Goal: Task Accomplishment & Management: Complete application form

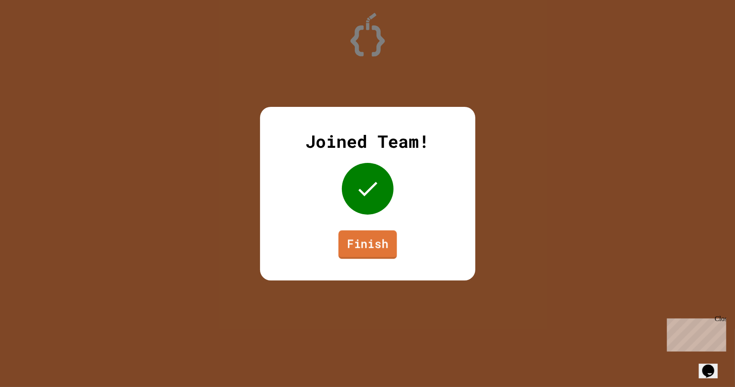
click at [368, 248] on link "Finish" at bounding box center [367, 244] width 59 height 28
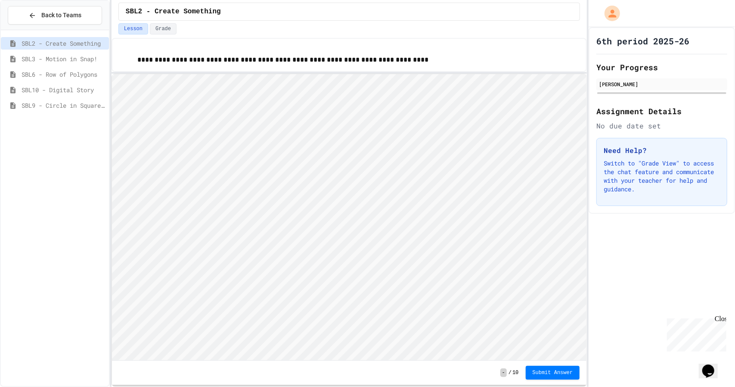
scroll to position [1, 0]
click at [719, 318] on div "Close" at bounding box center [719, 319] width 11 height 11
click at [78, 59] on span "SBL3 - Motion in Snap!" at bounding box center [64, 58] width 84 height 9
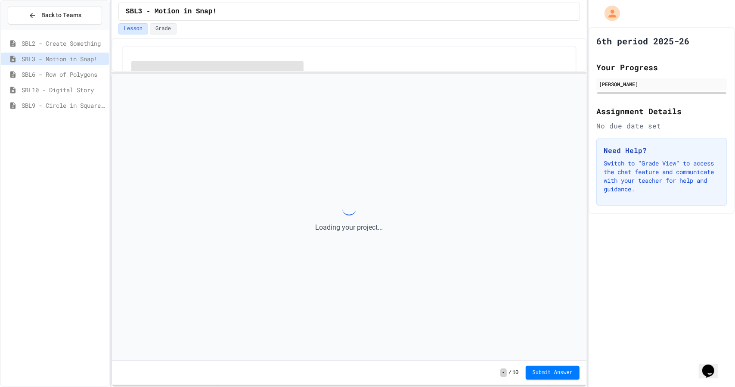
click at [59, 82] on div "SBL6 - Row of Polygons" at bounding box center [55, 75] width 108 height 15
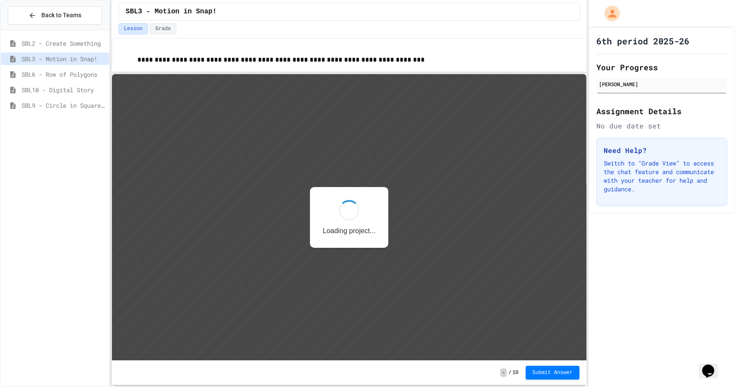
click at [54, 93] on span "SBL10 - Digital Story" at bounding box center [64, 89] width 84 height 9
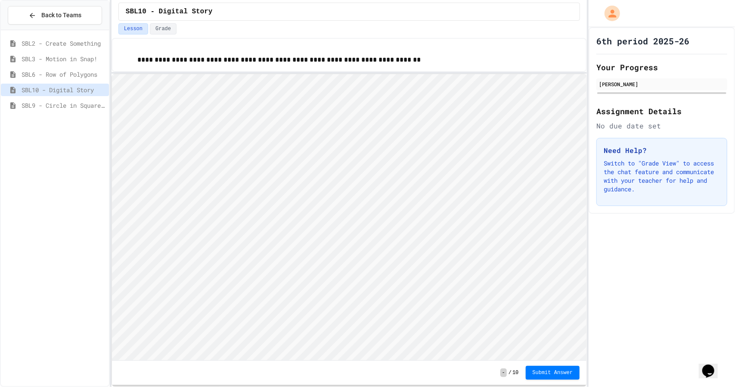
click at [54, 106] on span "SBL9 - Circle in Square Code" at bounding box center [64, 105] width 84 height 9
click at [65, 92] on span "SBL10 - Digital Story" at bounding box center [64, 89] width 84 height 9
click at [61, 105] on span "SBL9 - Circle in Square Code" at bounding box center [64, 105] width 84 height 9
click at [69, 92] on span "SBL10 - Digital Story" at bounding box center [64, 89] width 84 height 9
click at [559, 373] on span "Submit Answer" at bounding box center [553, 371] width 40 height 7
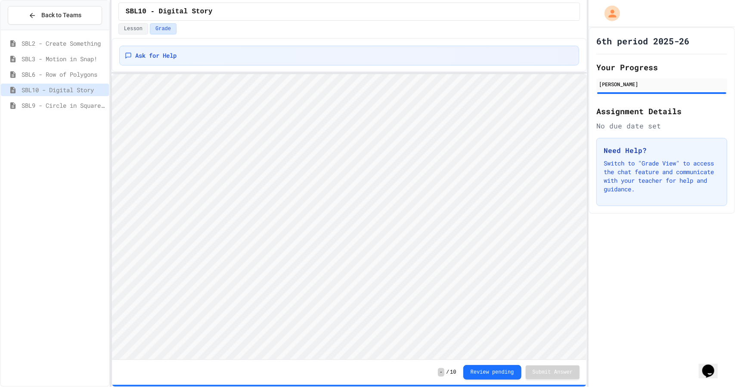
click at [483, 364] on div "- / 10 Review pending Submit Answer" at bounding box center [349, 371] width 474 height 25
click at [485, 368] on button "Review pending" at bounding box center [492, 372] width 58 height 15
click at [133, 29] on button "Lesson" at bounding box center [133, 28] width 30 height 11
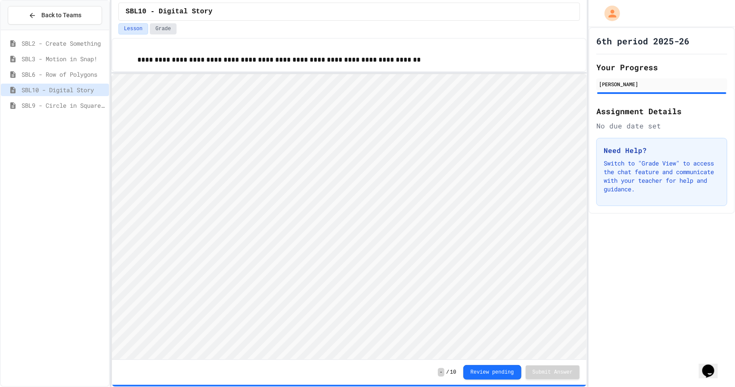
click at [156, 29] on button "Grade" at bounding box center [163, 28] width 27 height 11
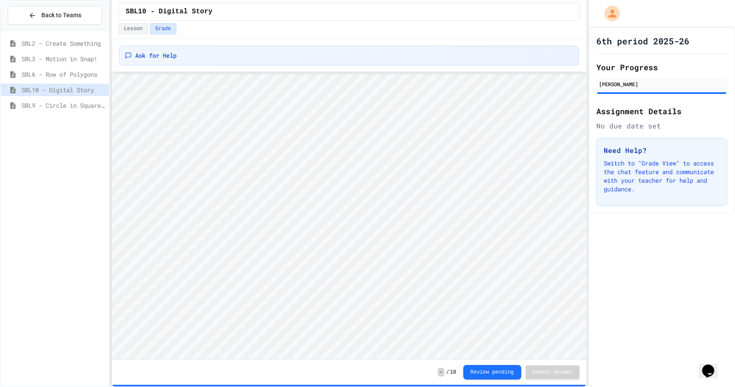
click at [68, 106] on span "SBL9 - Circle in Square Code" at bounding box center [64, 105] width 84 height 9
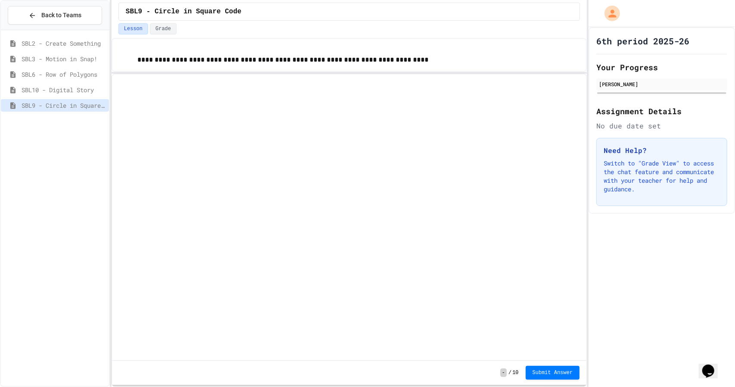
click at [71, 76] on span "SBL6 - Row of Polygons" at bounding box center [64, 74] width 84 height 9
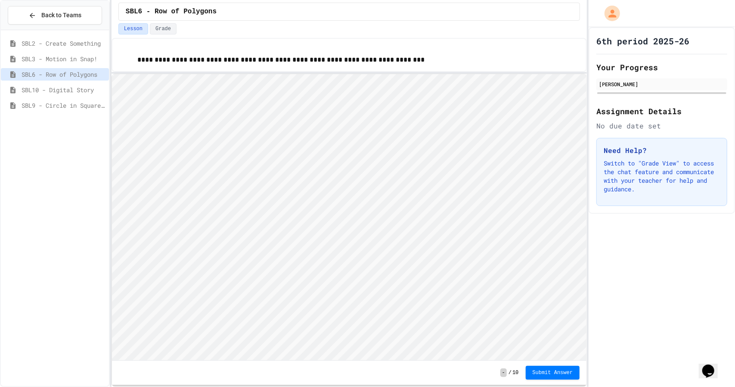
scroll to position [1, 0]
click at [551, 372] on span "Submit Answer" at bounding box center [553, 371] width 40 height 7
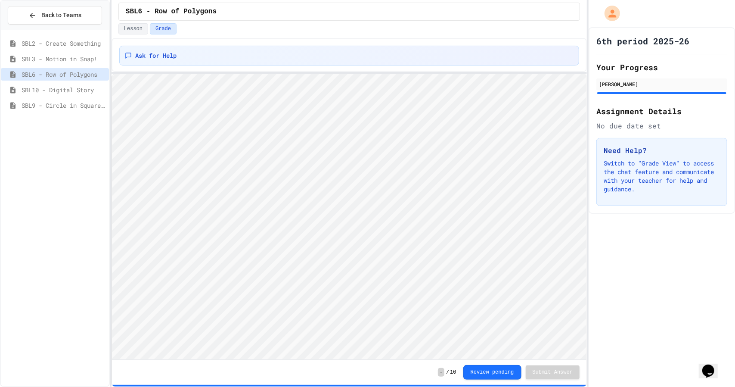
click at [71, 55] on span "SBL3 - Motion in Snap!" at bounding box center [64, 58] width 84 height 9
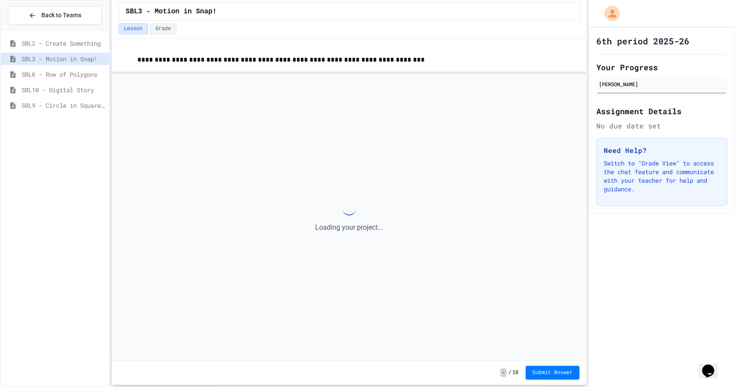
click at [77, 43] on span "SBL2 - Create Something" at bounding box center [64, 43] width 84 height 9
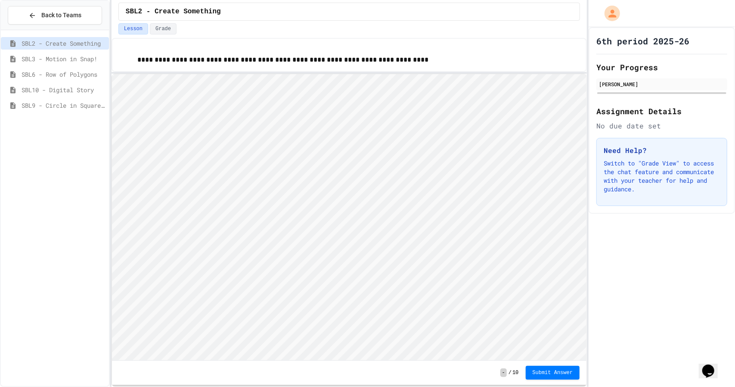
click at [57, 75] on span "SBL6 - Row of Polygons" at bounding box center [64, 74] width 84 height 9
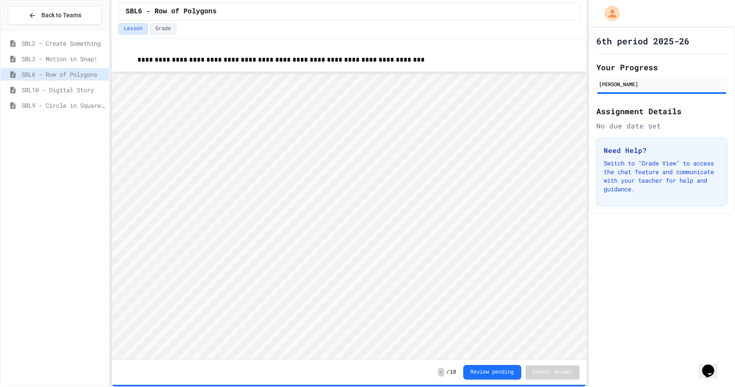
click at [71, 57] on span "SBL3 - Motion in Snap!" at bounding box center [64, 58] width 84 height 9
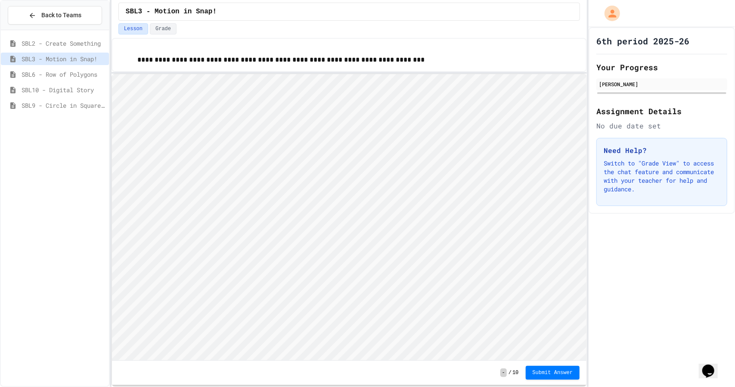
click at [72, 74] on span "SBL6 - Row of Polygons" at bounding box center [64, 74] width 84 height 9
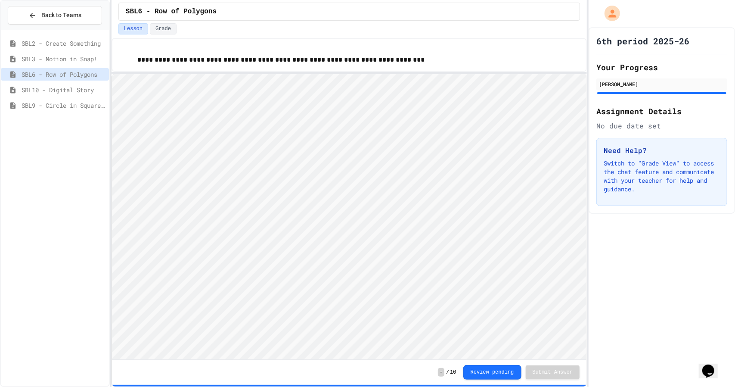
scroll to position [1, 0]
click at [499, 381] on div "- / 10 Review pending Submit Answer" at bounding box center [349, 371] width 474 height 25
click at [496, 373] on button "Review pending" at bounding box center [492, 371] width 58 height 15
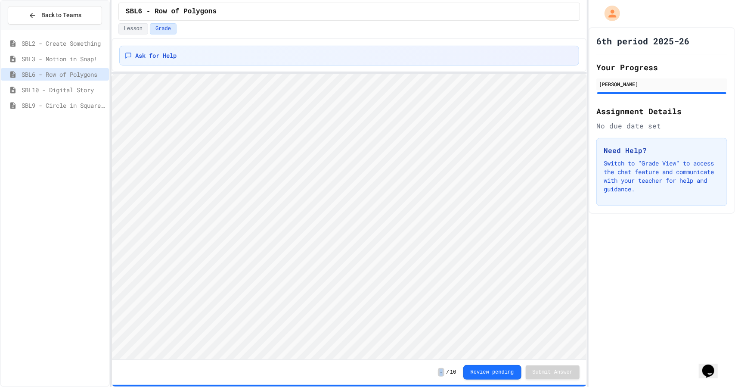
drag, startPoint x: 451, startPoint y: 372, endPoint x: 434, endPoint y: 374, distance: 17.4
click at [434, 374] on div "- / 10 Review pending Submit Answer" at bounding box center [349, 371] width 474 height 25
click at [52, 84] on div "SBL10 - Digital Story" at bounding box center [55, 90] width 108 height 12
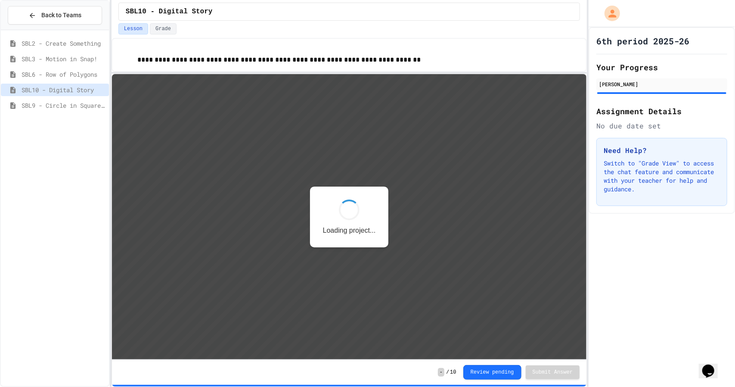
click at [54, 89] on span "SBL10 - Digital Story" at bounding box center [64, 89] width 84 height 9
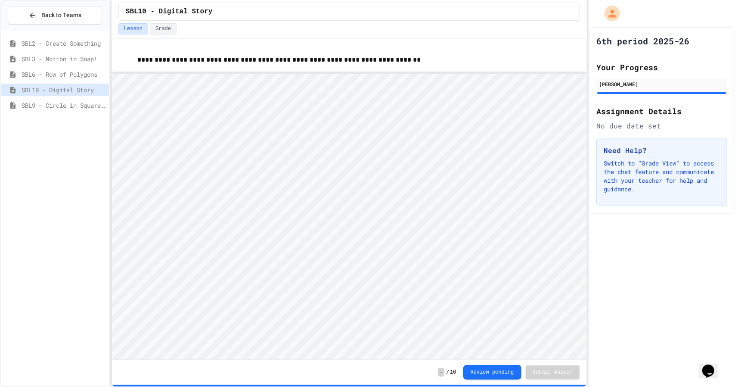
scroll to position [1, 0]
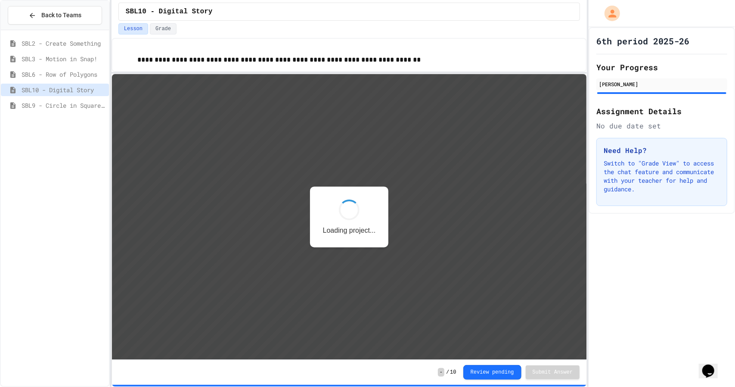
scroll to position [1, 0]
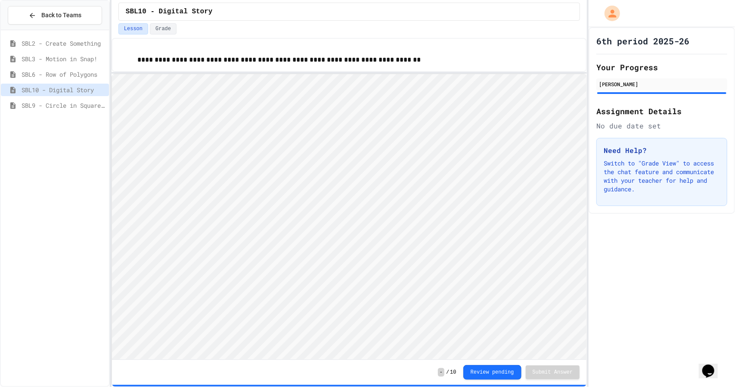
click at [61, 74] on span "SBL6 - Row of Polygons" at bounding box center [64, 74] width 84 height 9
click at [61, 61] on span "SBL3 - Motion in Snap!" at bounding box center [64, 58] width 84 height 9
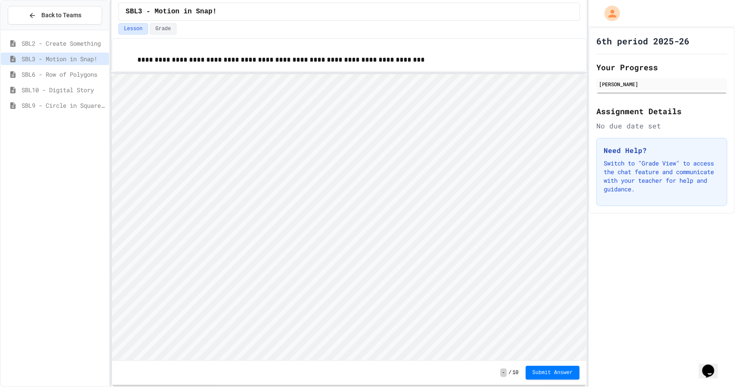
click at [68, 73] on span "SBL6 - Row of Polygons" at bounding box center [64, 74] width 84 height 9
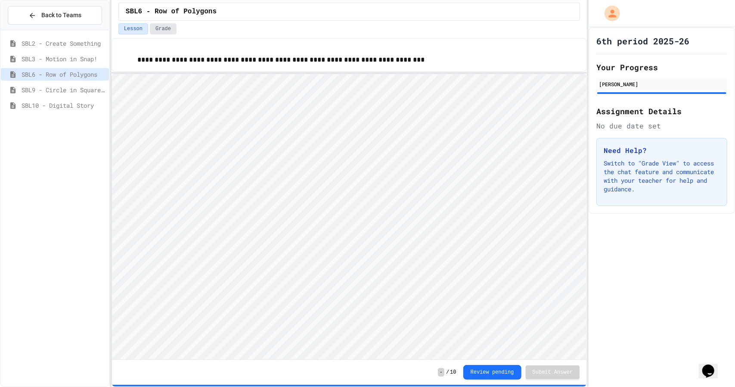
click at [158, 25] on button "Grade" at bounding box center [163, 28] width 27 height 11
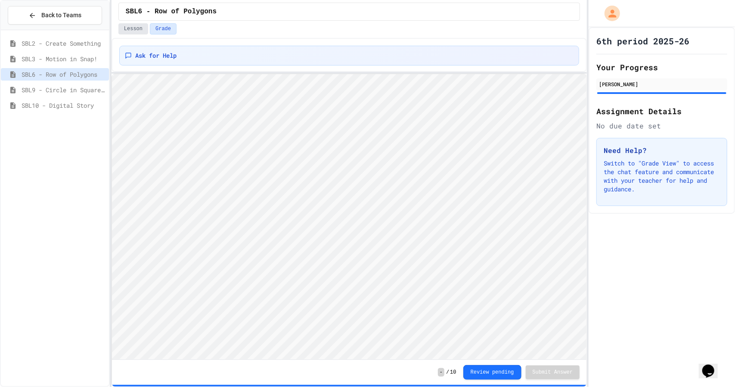
click at [137, 27] on button "Lesson" at bounding box center [133, 28] width 30 height 11
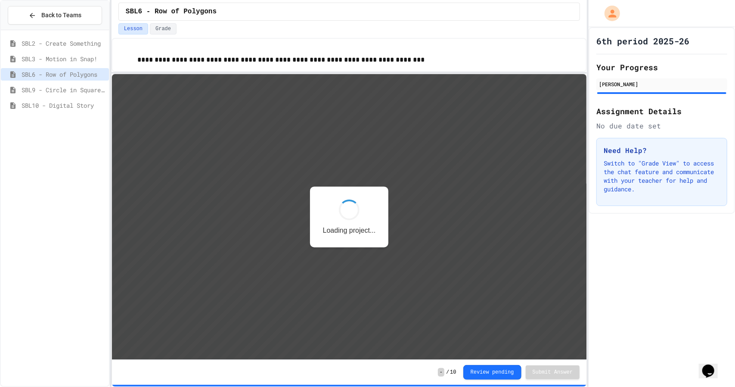
scroll to position [1, 0]
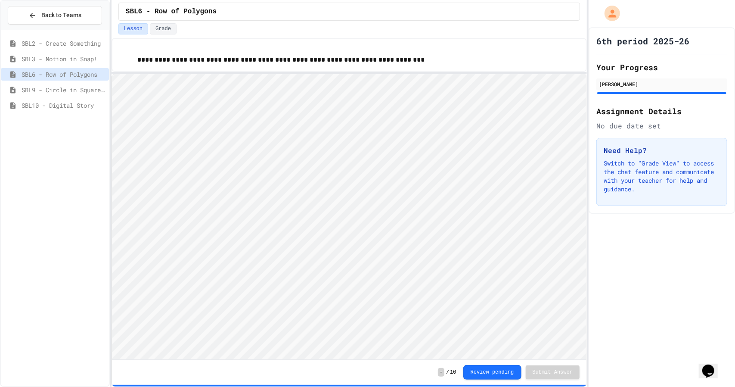
click at [226, 12] on div "SBL6 - Row of Polygons" at bounding box center [348, 12] width 461 height 18
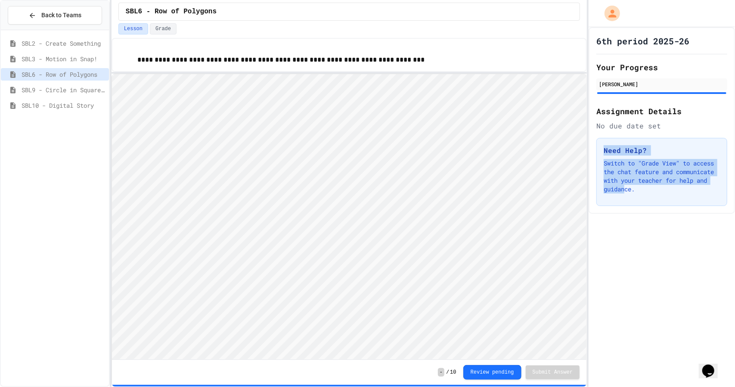
drag, startPoint x: 665, startPoint y: 124, endPoint x: 672, endPoint y: 211, distance: 87.2
click at [672, 211] on div "6th period 2025-26 Your Progress [PERSON_NAME] Assignment Details No due date s…" at bounding box center [661, 120] width 146 height 186
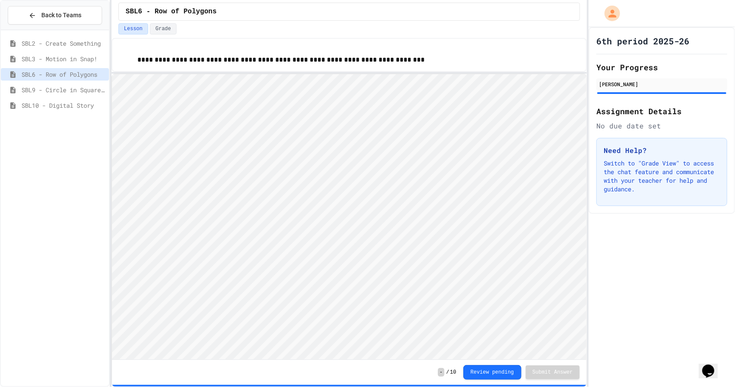
click at [704, 192] on p "Switch to "Grade View" to access the chat feature and communicate with your tea…" at bounding box center [662, 176] width 116 height 34
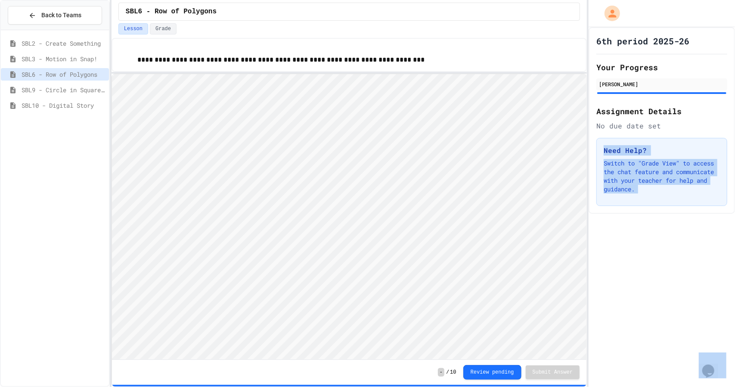
drag, startPoint x: 704, startPoint y: 192, endPoint x: 601, endPoint y: 153, distance: 110.2
click at [601, 153] on div "Need Help? Switch to "Grade View" to access the chat feature and communicate wi…" at bounding box center [661, 172] width 131 height 68
drag, startPoint x: 601, startPoint y: 153, endPoint x: 685, endPoint y: 200, distance: 96.5
click at [685, 200] on div "Need Help? Switch to "Grade View" to access the chat feature and communicate wi…" at bounding box center [661, 172] width 131 height 68
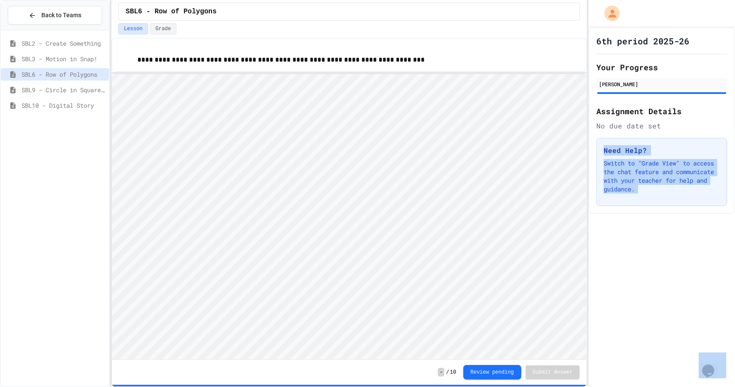
click at [685, 200] on div "Need Help? Switch to "Grade View" to access the chat feature and communicate wi…" at bounding box center [661, 172] width 131 height 68
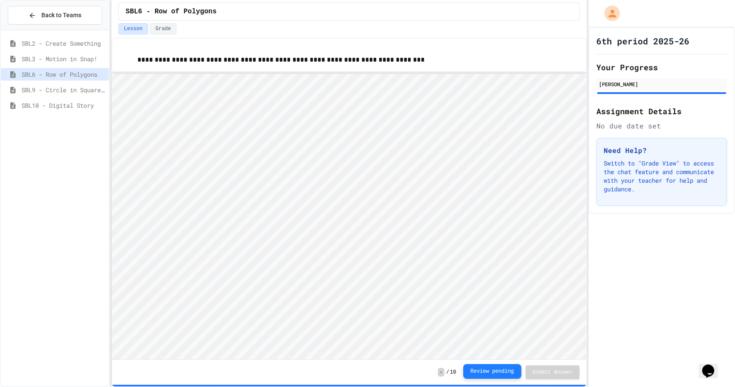
click at [513, 372] on button "Review pending" at bounding box center [492, 371] width 58 height 15
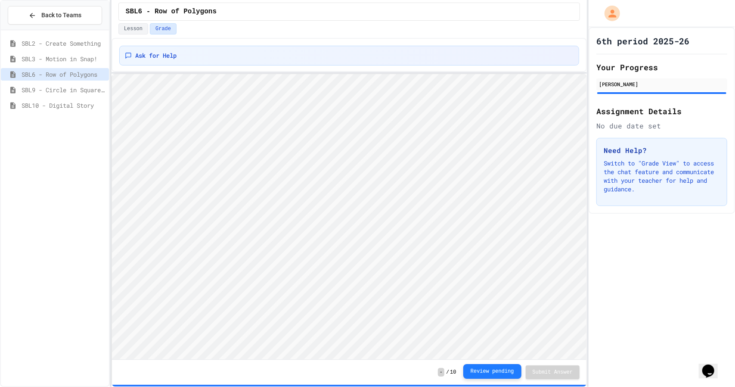
click at [513, 372] on button "Review pending" at bounding box center [492, 371] width 58 height 15
click at [46, 106] on span "SBL10 - Digital Story" at bounding box center [64, 105] width 84 height 9
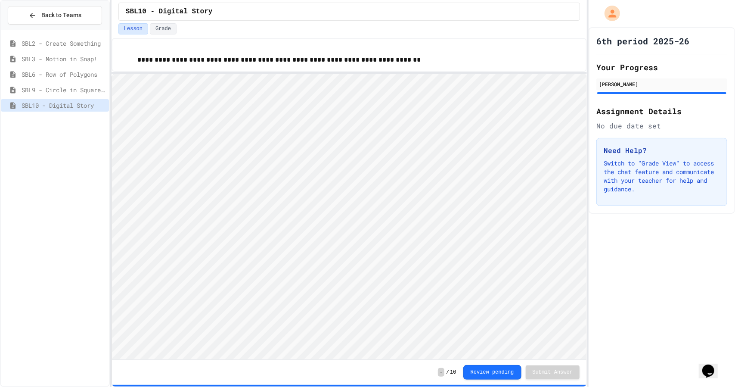
click at [56, 71] on span "SBL6 - Row of Polygons" at bounding box center [64, 74] width 84 height 9
click at [98, 92] on span "SBL9 - Circle in Square Code" at bounding box center [64, 89] width 84 height 9
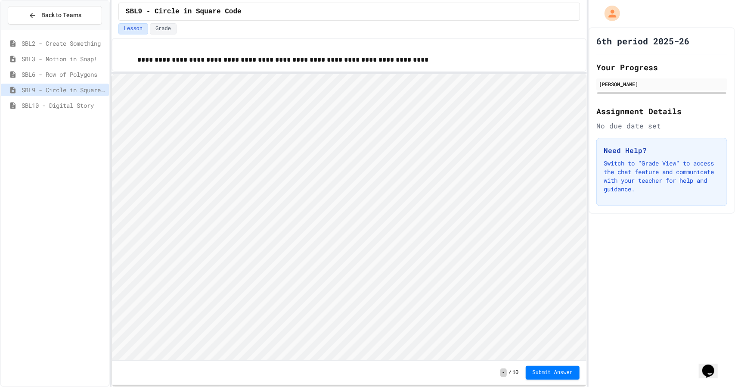
click at [91, 76] on span "SBL6 - Row of Polygons" at bounding box center [64, 74] width 84 height 9
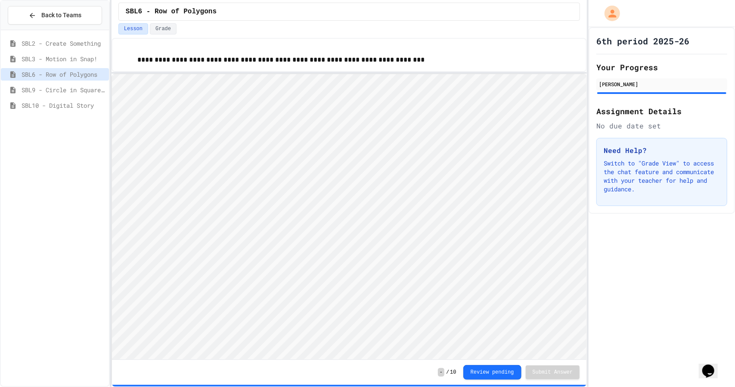
click at [82, 62] on span "SBL3 - Motion in Snap!" at bounding box center [64, 58] width 84 height 9
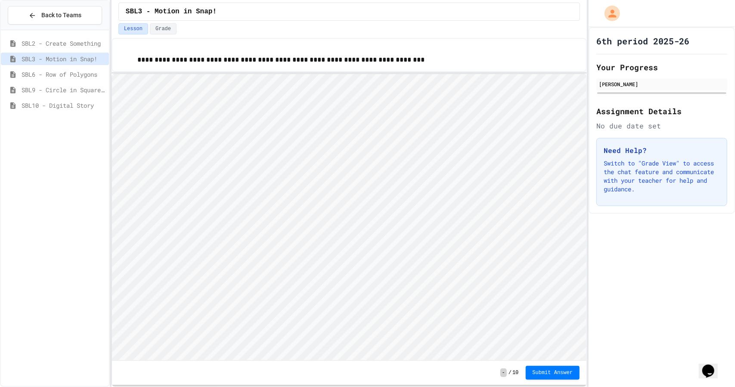
click at [79, 41] on span "SBL2 - Create Something" at bounding box center [64, 43] width 84 height 9
type textarea "**"
type textarea "***"
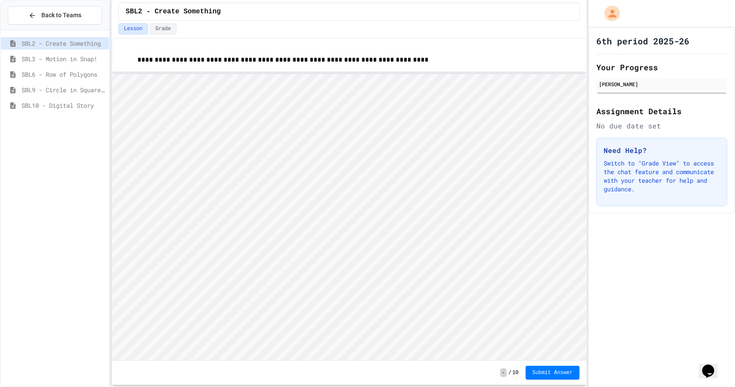
scroll to position [1, 0]
type textarea "**"
type textarea "*"
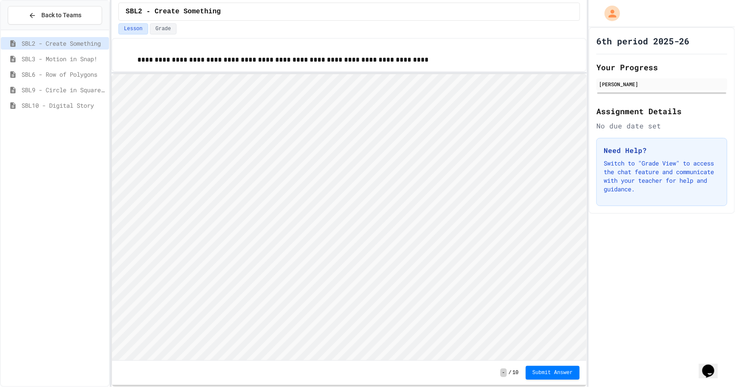
type textarea "**"
type textarea "********"
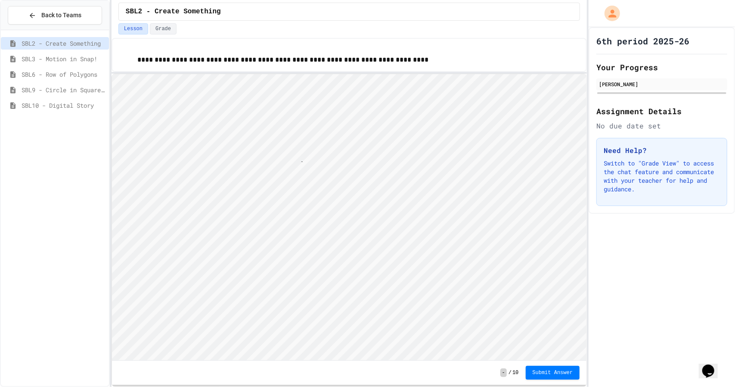
scroll to position [1, 65]
type textarea "**********"
click at [554, 372] on span "Submit Answer" at bounding box center [553, 371] width 40 height 7
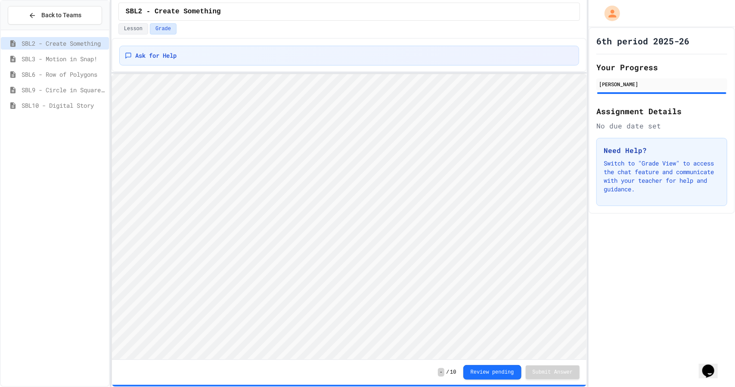
click at [65, 59] on span "SBL3 - Motion in Snap!" at bounding box center [64, 58] width 84 height 9
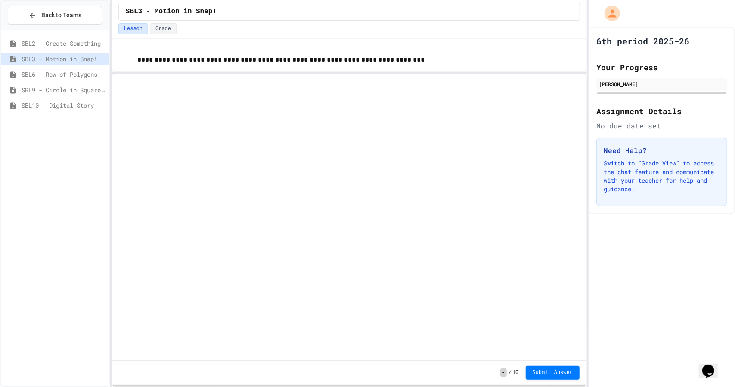
click at [72, 46] on span "SBL2 - Create Something" at bounding box center [64, 43] width 84 height 9
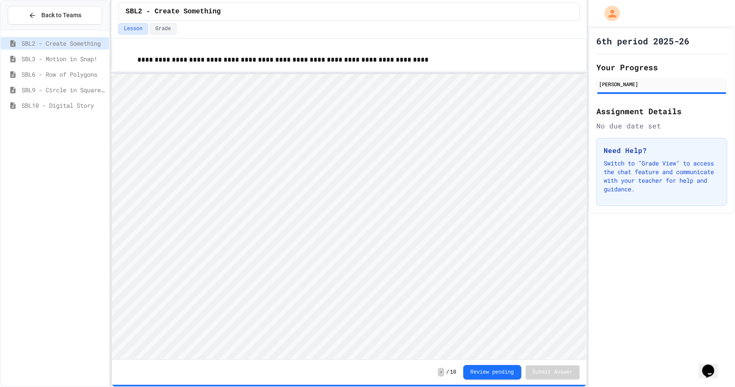
click at [63, 70] on span "SBL6 - Row of Polygons" at bounding box center [64, 74] width 84 height 9
click at [59, 60] on span "SBL3 - Motion in Snap!" at bounding box center [64, 58] width 84 height 9
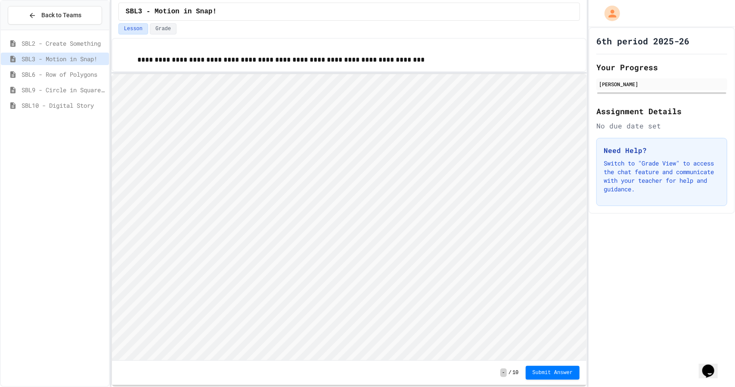
scroll to position [1, 0]
type textarea "**"
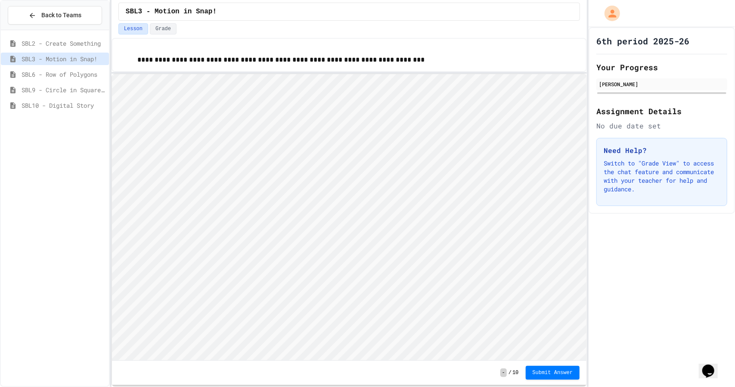
type textarea "**"
type textarea "***"
type textarea "*"
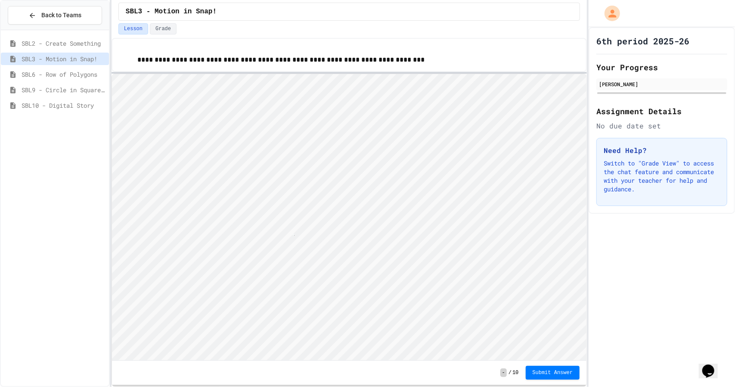
scroll to position [1, 1]
type textarea "*"
type textarea "**"
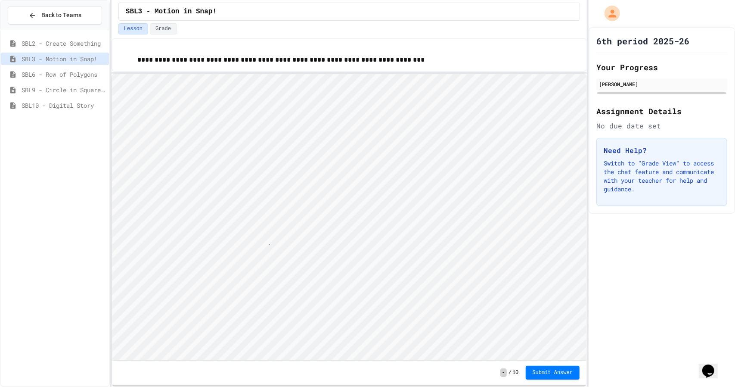
type textarea "****"
type textarea "***"
type textarea "**"
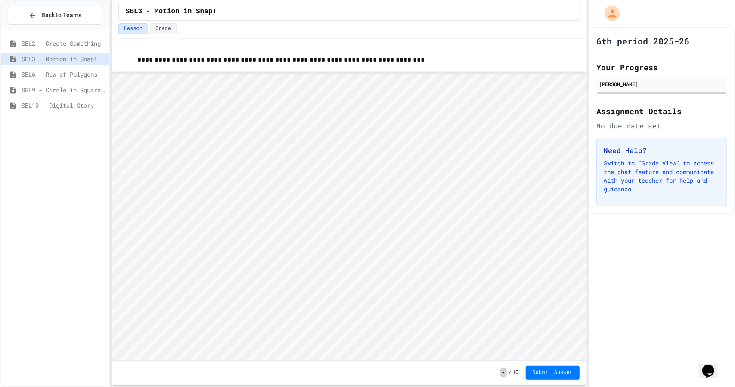
scroll to position [1, 0]
click at [552, 371] on span "Submit Answer" at bounding box center [553, 371] width 40 height 7
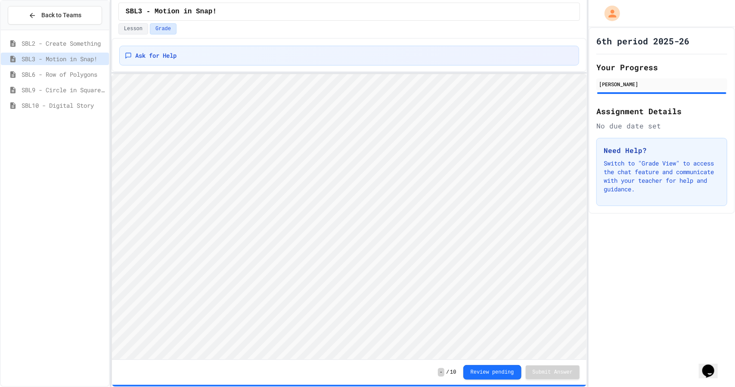
click at [65, 73] on span "SBL6 - Row of Polygons" at bounding box center [64, 74] width 84 height 9
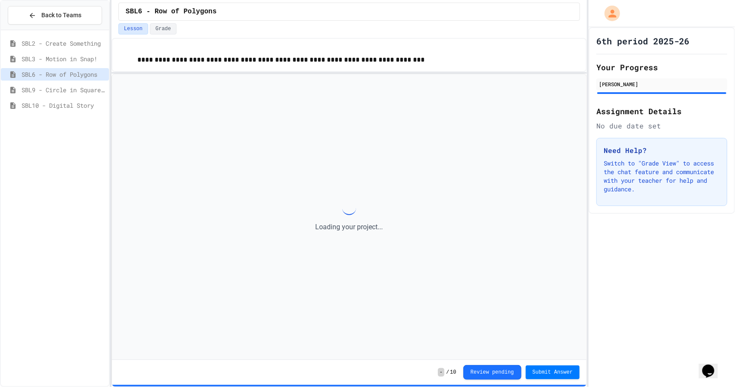
click at [58, 88] on span "SBL9 - Circle in Square Code" at bounding box center [64, 89] width 84 height 9
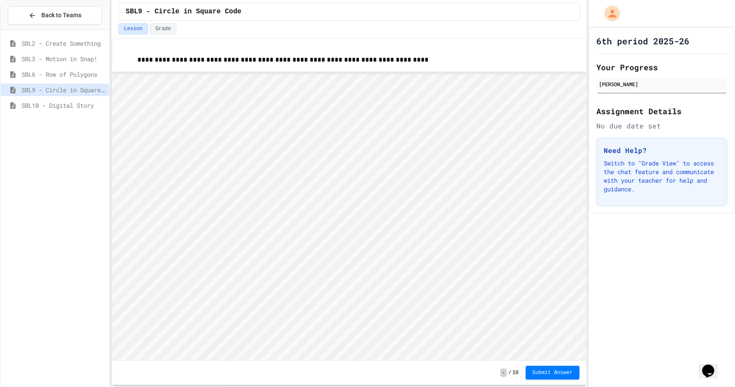
scroll to position [1, 0]
type textarea "*"
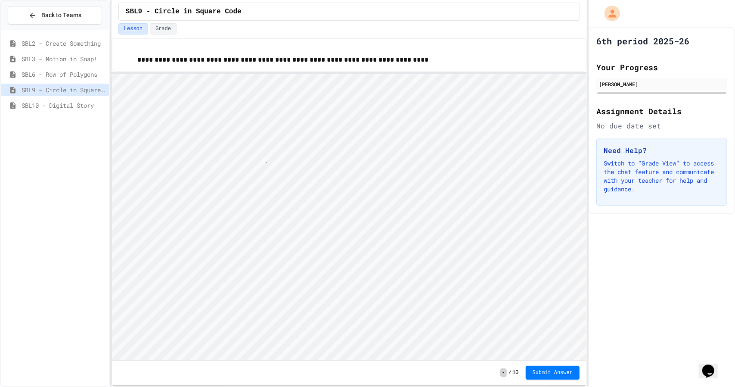
type textarea "*"
type textarea "***"
type textarea "**"
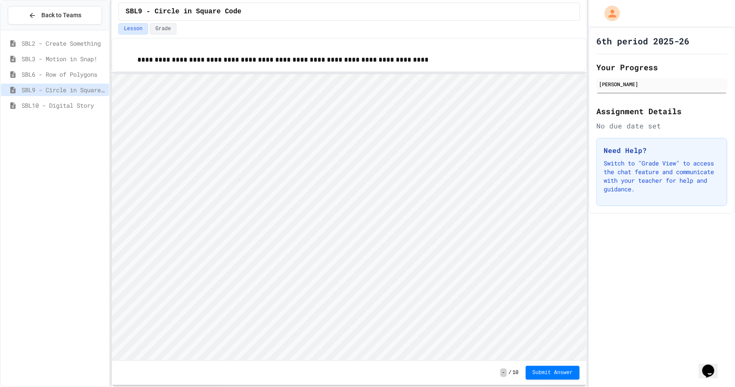
scroll to position [1, 1]
type textarea "*"
type textarea "**"
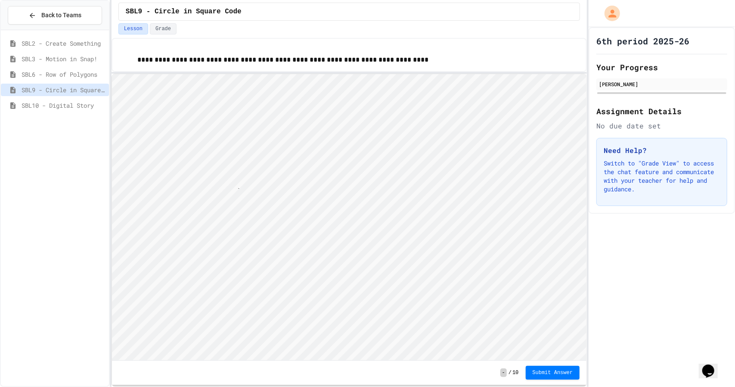
type textarea "***"
type textarea "**"
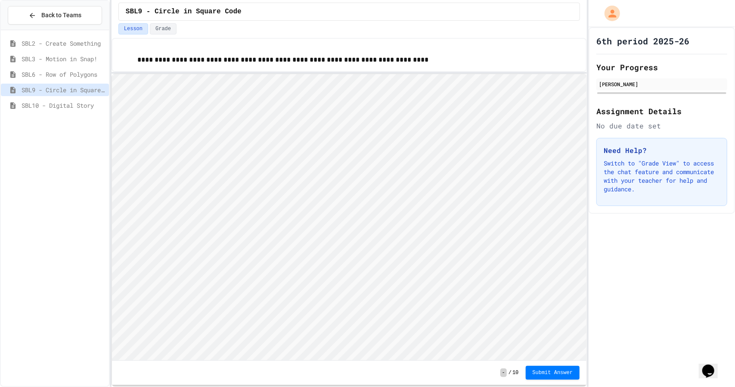
scroll to position [1, 0]
type textarea "**"
type textarea "***"
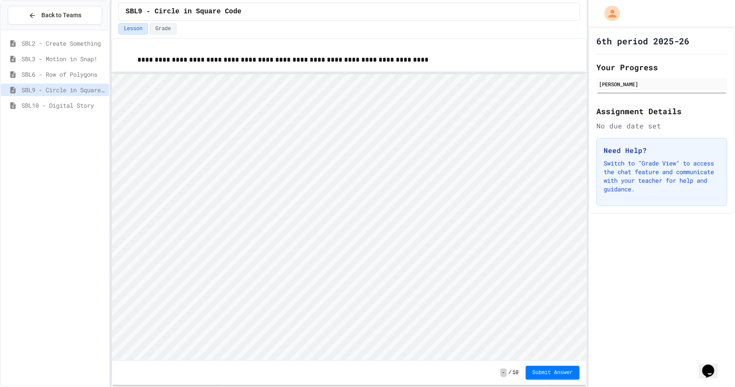
type textarea "**"
type textarea "*"
type textarea "***"
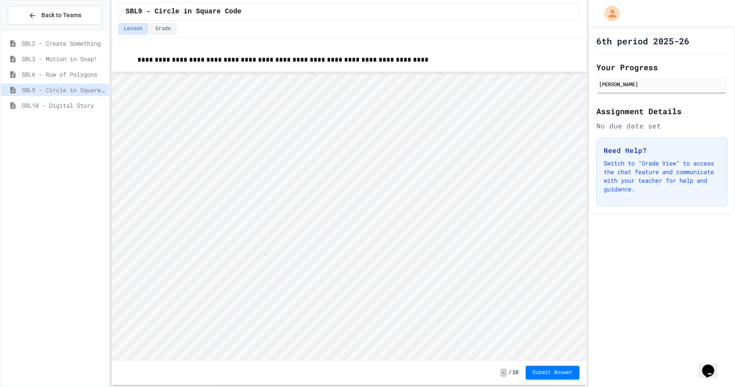
type textarea "***"
type textarea "*"
type textarea "***"
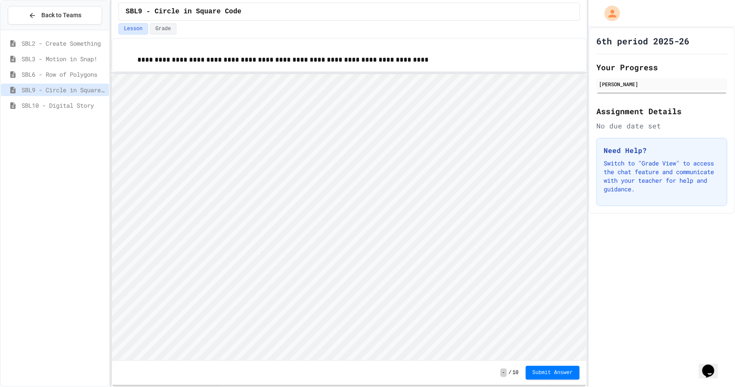
type textarea "***"
type textarea "*"
type textarea "***"
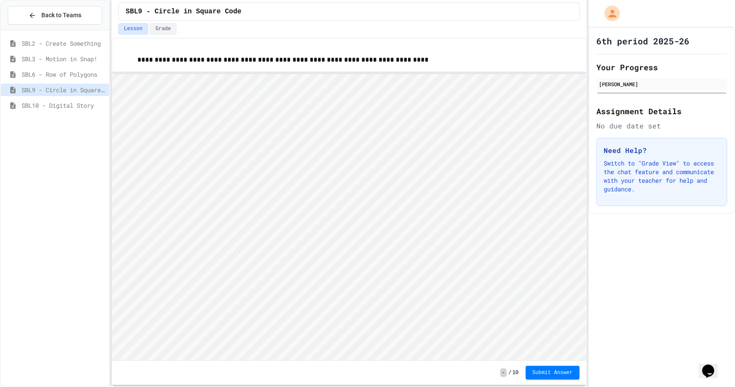
scroll to position [1, 1]
type textarea "*"
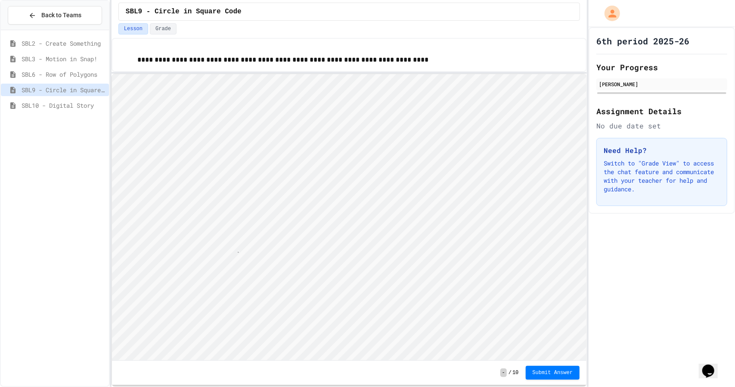
type textarea "***"
paste textarea "**********"
type textarea "**********"
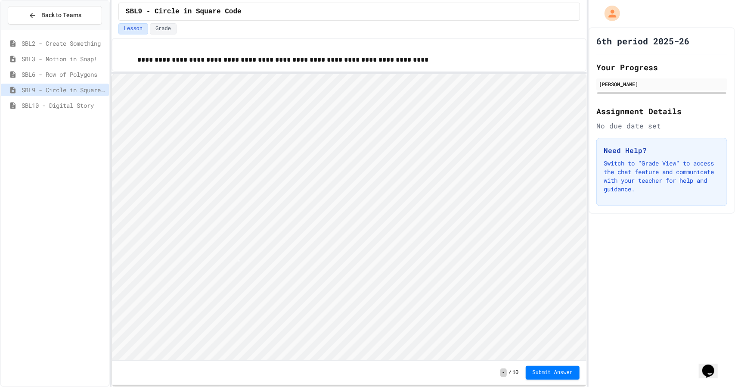
scroll to position [1, 0]
type textarea "**"
type textarea "*"
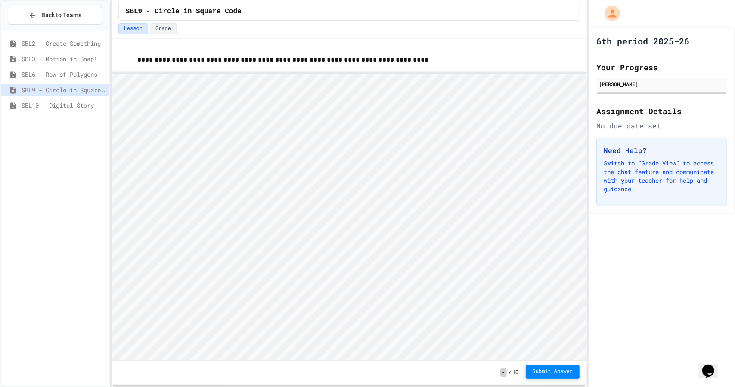
click at [553, 371] on span "Submit Answer" at bounding box center [553, 371] width 40 height 7
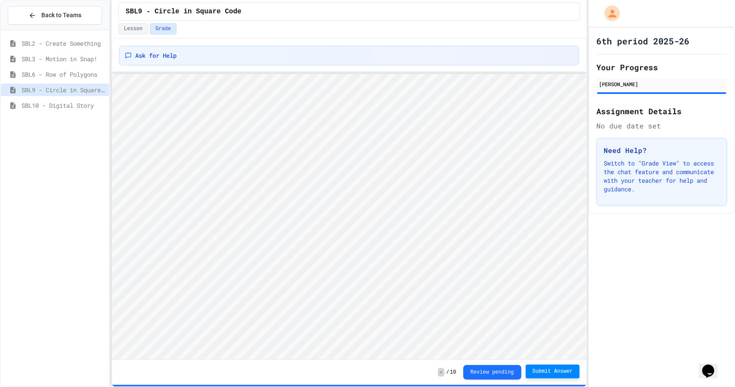
click at [72, 105] on span "SBL10 - Digital Story" at bounding box center [64, 105] width 84 height 9
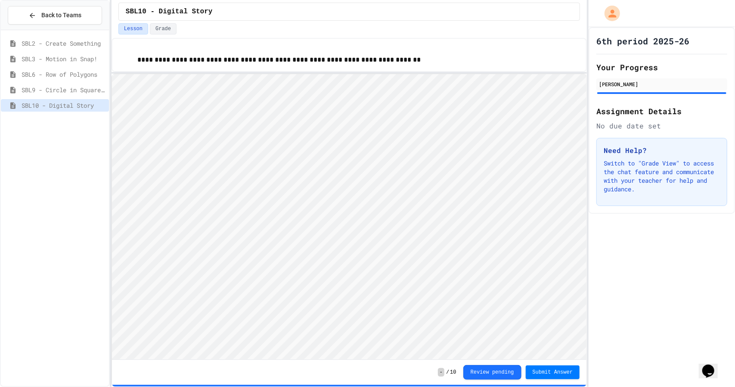
scroll to position [1, 0]
click at [548, 372] on span "Submit Answer" at bounding box center [553, 371] width 40 height 7
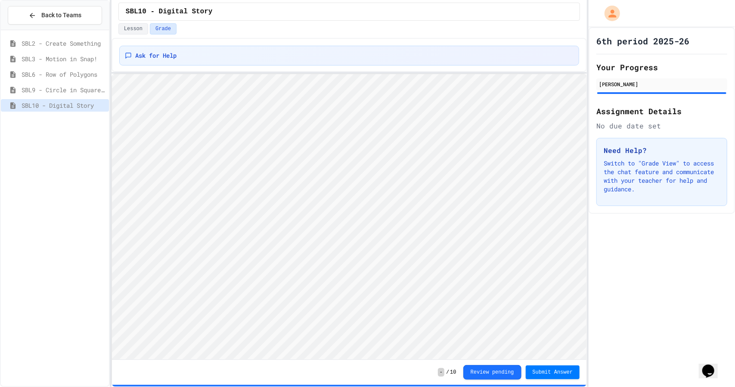
click at [86, 92] on span "SBL9 - Circle in Square Code" at bounding box center [64, 89] width 84 height 9
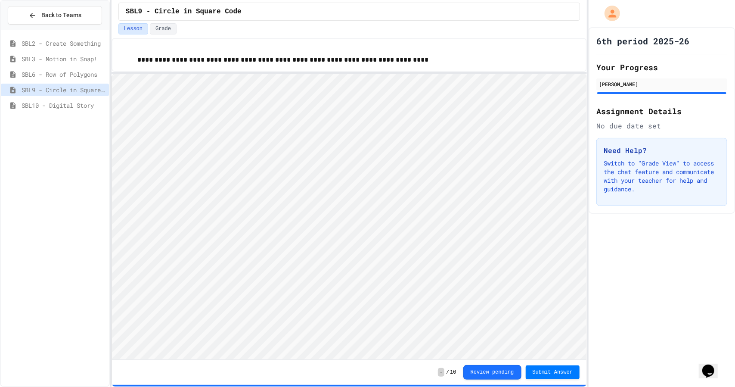
click at [65, 103] on span "SBL10 - Digital Story" at bounding box center [64, 105] width 84 height 9
click at [548, 374] on span "Submit Answer" at bounding box center [553, 371] width 40 height 7
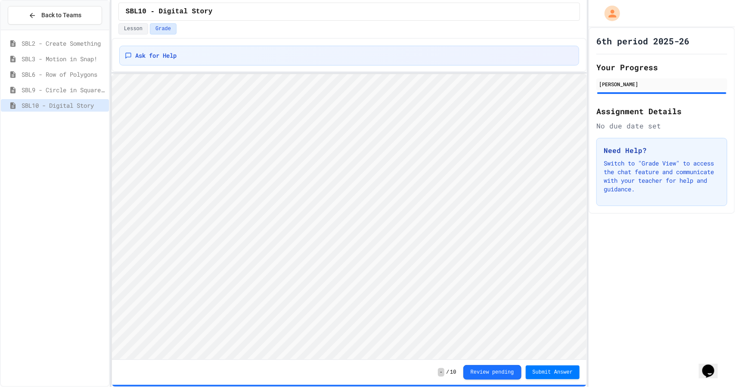
click at [44, 85] on span "SBL9 - Circle in Square Code" at bounding box center [64, 89] width 84 height 9
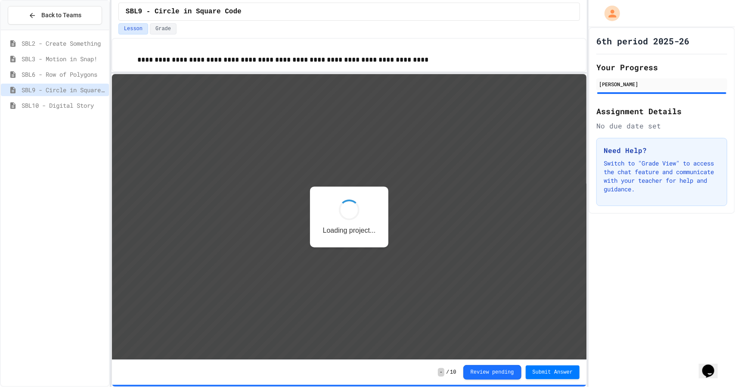
click at [56, 103] on span "SBL10 - Digital Story" at bounding box center [64, 105] width 84 height 9
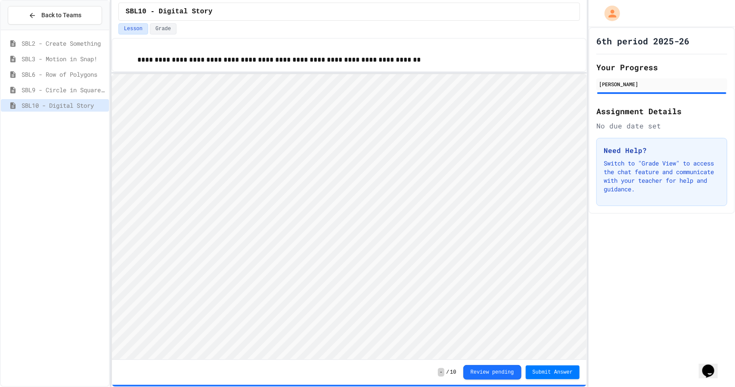
click at [61, 89] on span "SBL9 - Circle in Square Code" at bounding box center [64, 89] width 84 height 9
click at [72, 75] on span "SBL6 - Row of Polygons" at bounding box center [64, 74] width 84 height 9
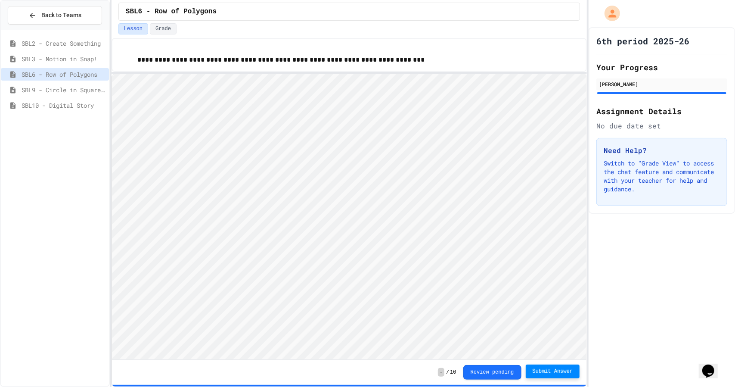
click at [546, 371] on span "Submit Answer" at bounding box center [553, 371] width 40 height 7
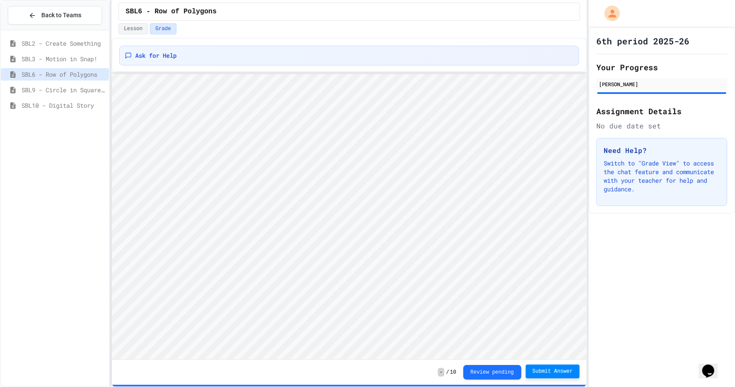
click at [62, 56] on span "SBL3 - Motion in Snap!" at bounding box center [64, 58] width 84 height 9
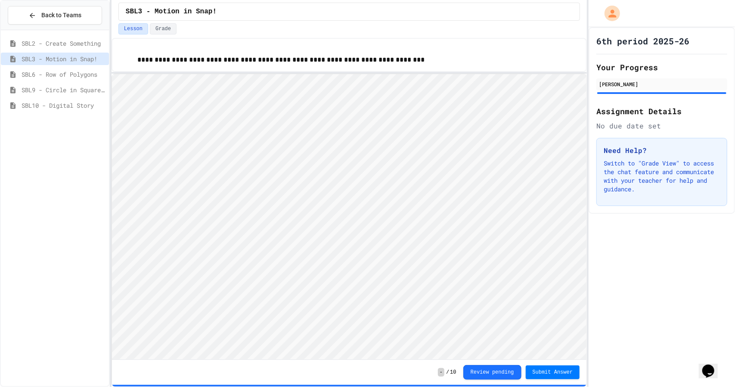
click at [63, 71] on span "SBL6 - Row of Polygons" at bounding box center [64, 74] width 84 height 9
click at [66, 38] on div "SBL2 - Create Something" at bounding box center [55, 43] width 108 height 12
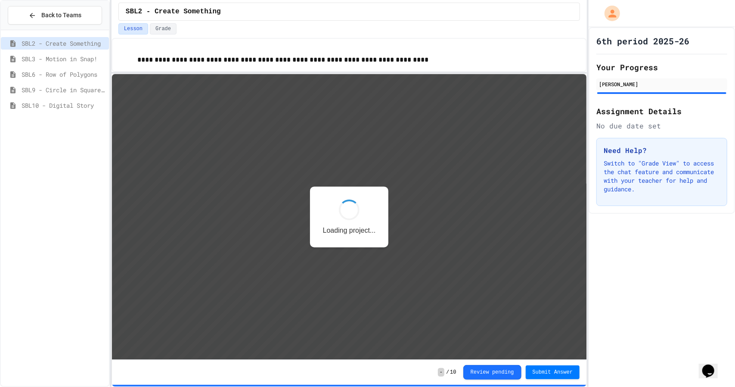
click at [63, 71] on span "SBL6 - Row of Polygons" at bounding box center [64, 74] width 84 height 9
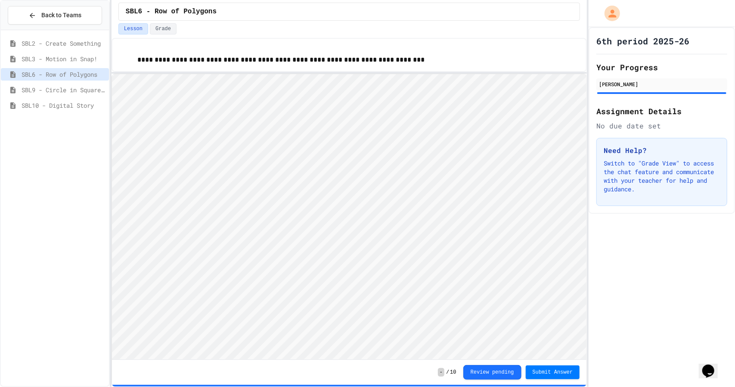
scroll to position [1, 0]
click at [552, 369] on span "Submit Answer" at bounding box center [553, 371] width 40 height 7
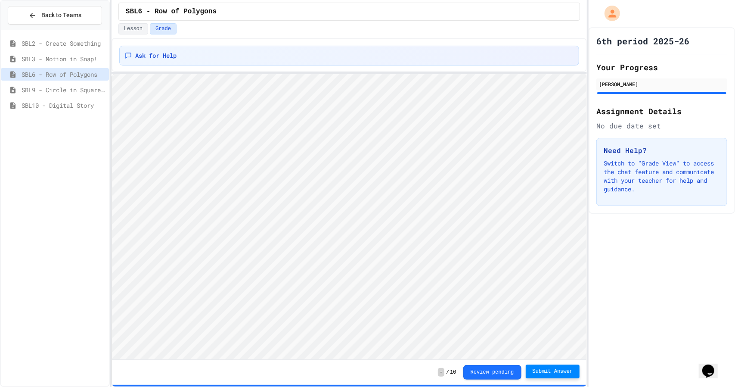
click at [550, 372] on span "Submit Answer" at bounding box center [553, 371] width 40 height 7
click at [62, 59] on span "SBL3 - Motion in Snap!" at bounding box center [64, 58] width 84 height 9
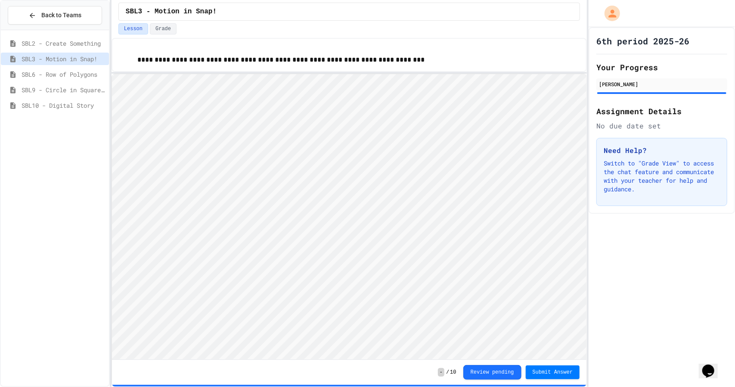
click at [62, 70] on span "SBL6 - Row of Polygons" at bounding box center [64, 74] width 84 height 9
click at [71, 70] on span "SBL6 - Row of Polygons" at bounding box center [64, 74] width 84 height 9
click at [71, 91] on span "SBL9 - Circle in Square Code" at bounding box center [64, 89] width 84 height 9
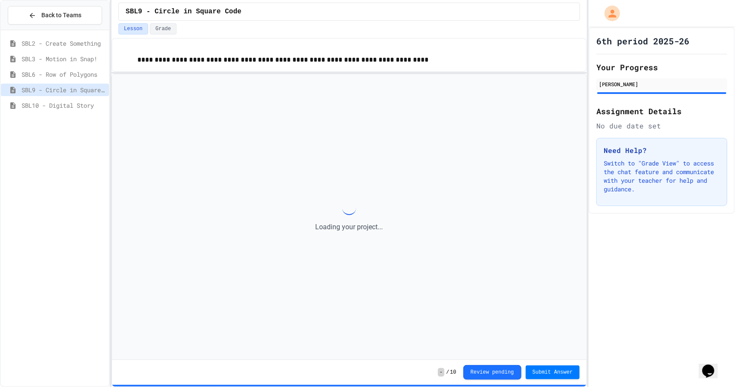
click at [69, 74] on span "SBL6 - Row of Polygons" at bounding box center [64, 74] width 84 height 9
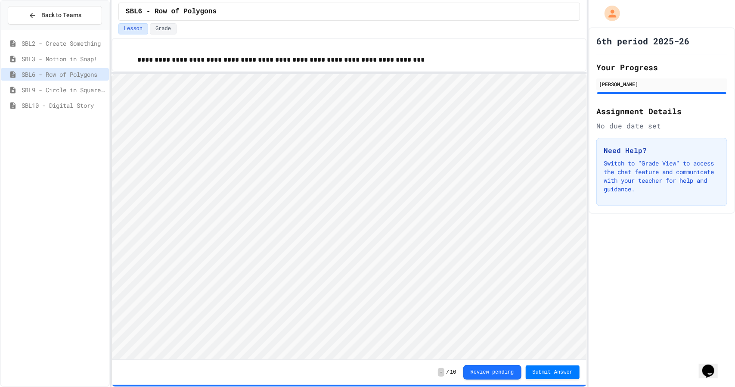
click at [59, 60] on span "SBL3 - Motion in Snap!" at bounding box center [64, 58] width 84 height 9
click at [556, 378] on button "Submit Answer" at bounding box center [553, 372] width 54 height 14
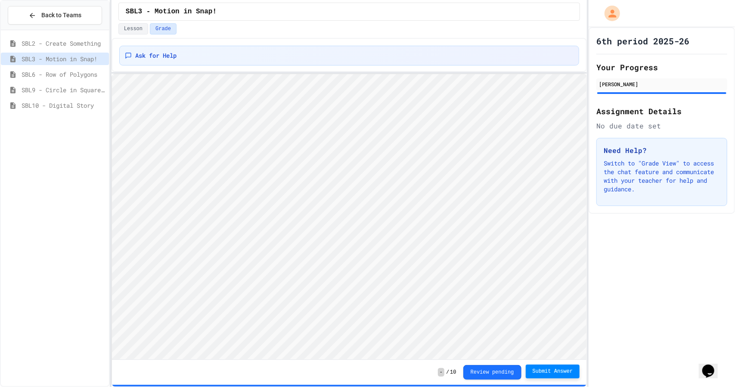
click at [53, 43] on span "SBL2 - Create Something" at bounding box center [64, 43] width 84 height 9
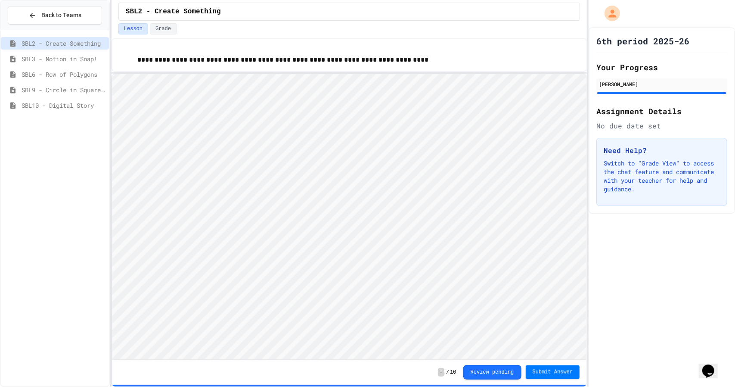
click at [556, 374] on span "Submit Answer" at bounding box center [553, 372] width 40 height 7
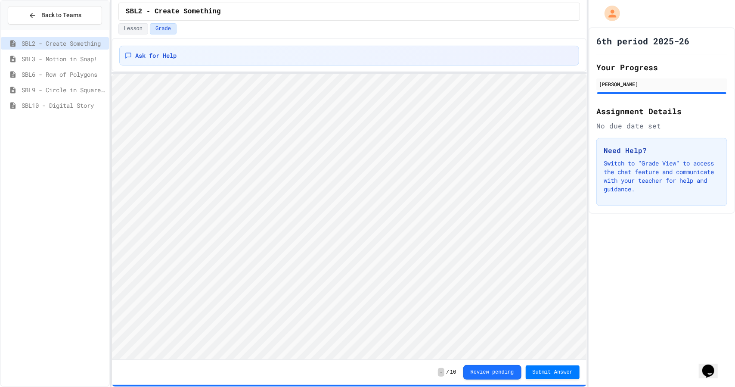
click at [82, 90] on span "SBL9 - Circle in Square Code" at bounding box center [64, 89] width 84 height 9
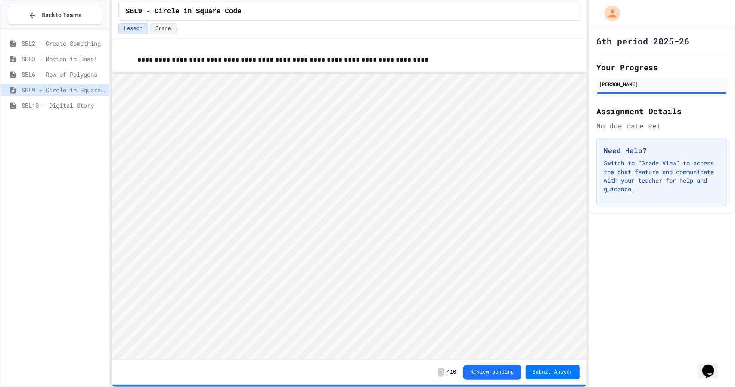
click at [74, 102] on span "SBL10 - Digital Story" at bounding box center [64, 105] width 84 height 9
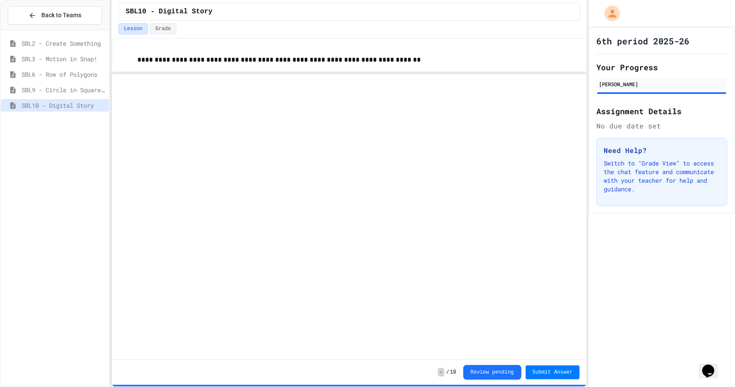
click at [70, 85] on span "SBL9 - Circle in Square Code" at bounding box center [64, 89] width 84 height 9
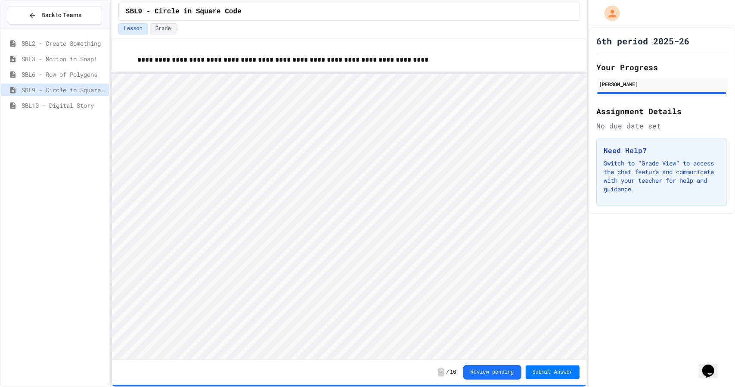
scroll to position [1, 0]
click at [551, 373] on span "Submit Answer" at bounding box center [553, 371] width 40 height 7
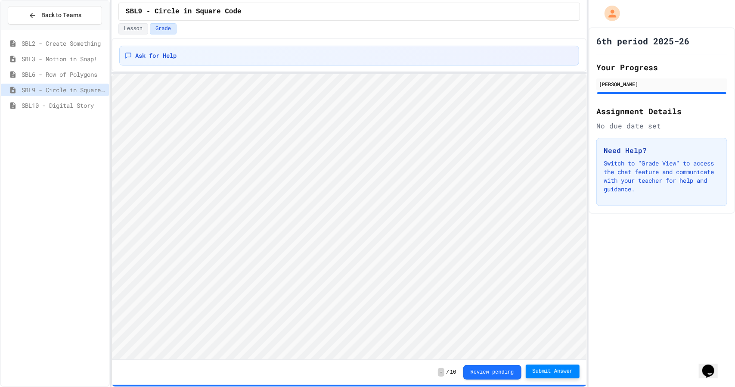
click at [50, 102] on span "SBL10 - Digital Story" at bounding box center [64, 105] width 84 height 9
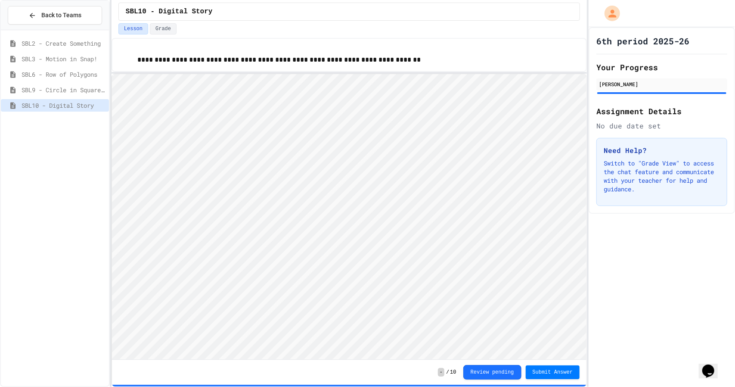
click at [47, 58] on span "SBL3 - Motion in Snap!" at bounding box center [64, 58] width 84 height 9
click at [51, 43] on span "SBL2 - Create Something" at bounding box center [64, 43] width 84 height 9
